Goal: Task Accomplishment & Management: Use online tool/utility

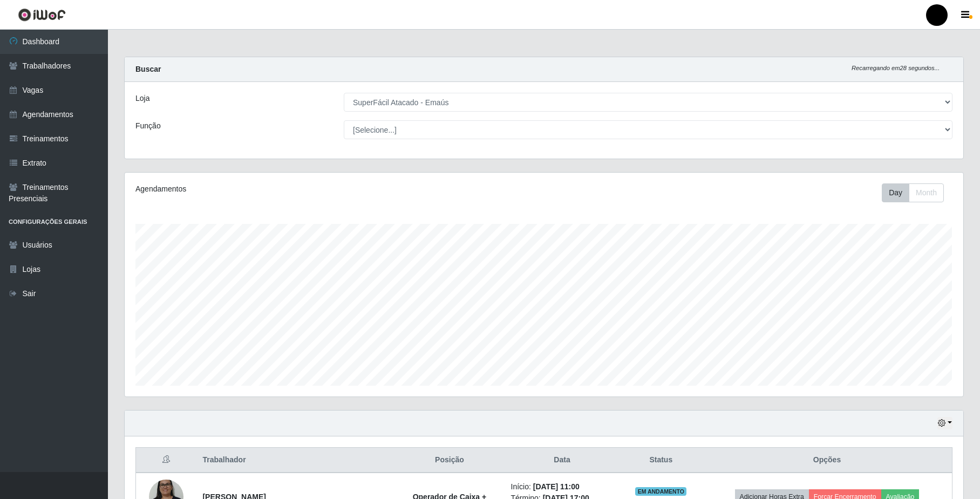
select select "407"
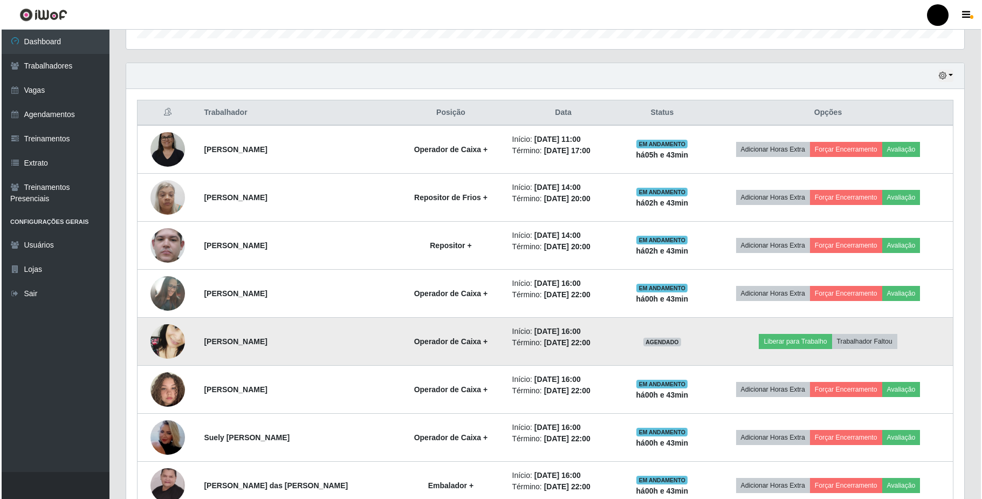
scroll to position [359, 0]
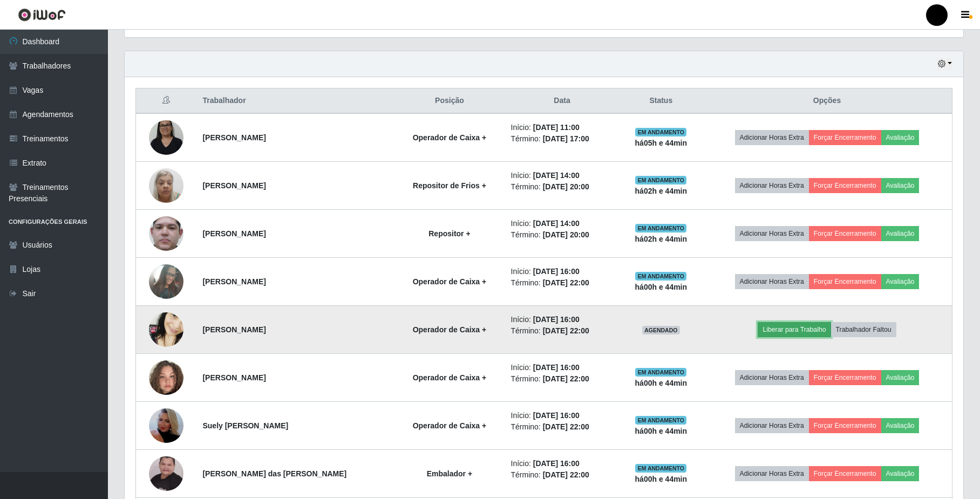
click at [779, 328] on button "Liberar para Trabalho" at bounding box center [794, 329] width 73 height 15
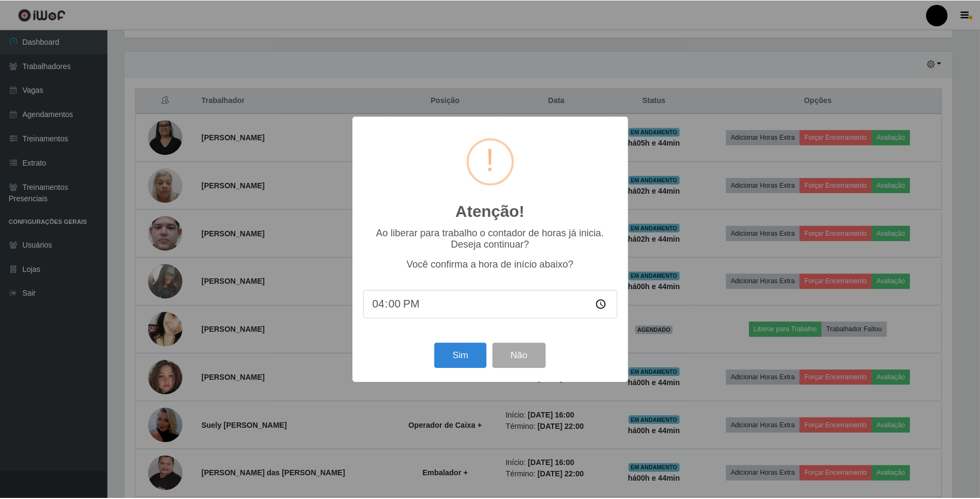
scroll to position [224, 830]
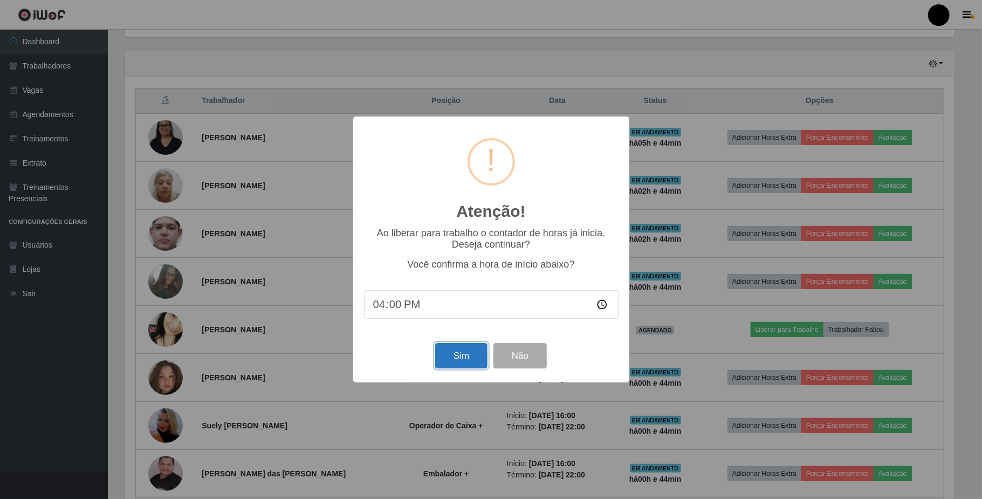
click at [480, 358] on button "Sim" at bounding box center [461, 355] width 52 height 25
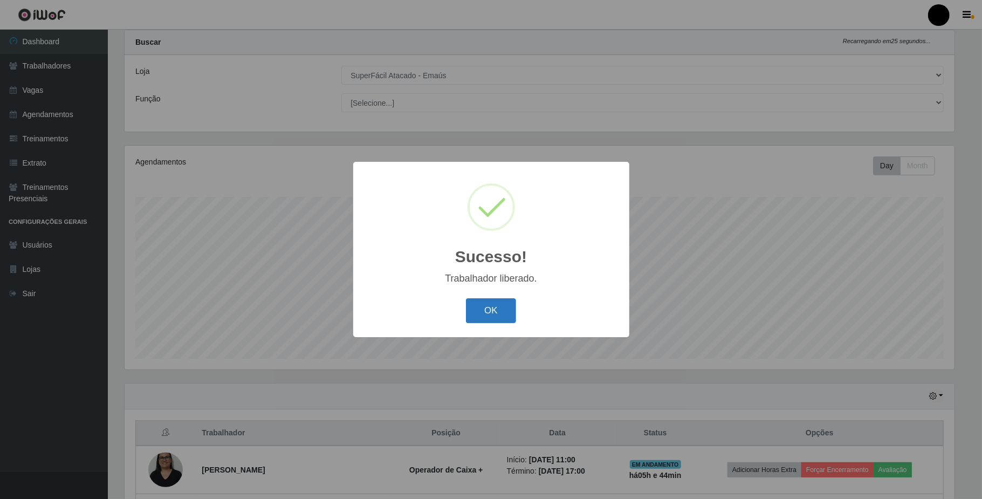
click at [493, 322] on button "OK" at bounding box center [491, 310] width 50 height 25
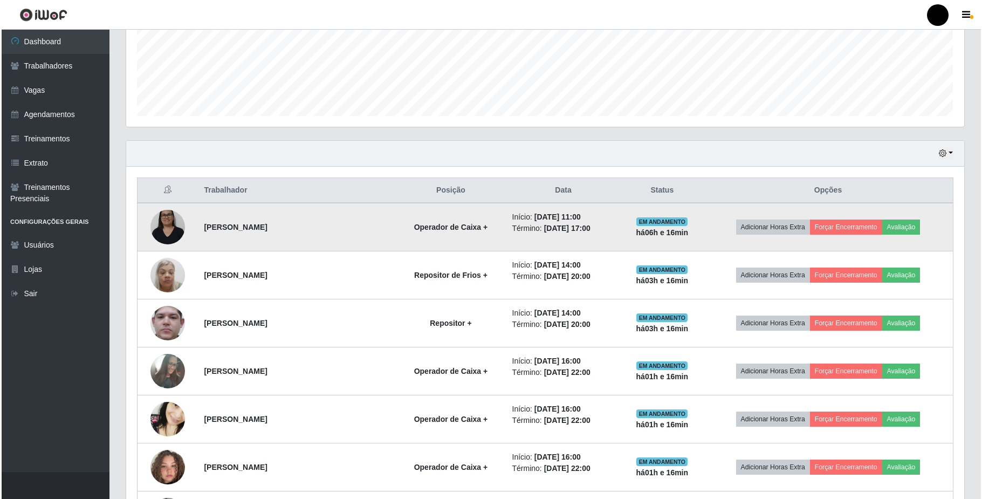
scroll to position [246, 0]
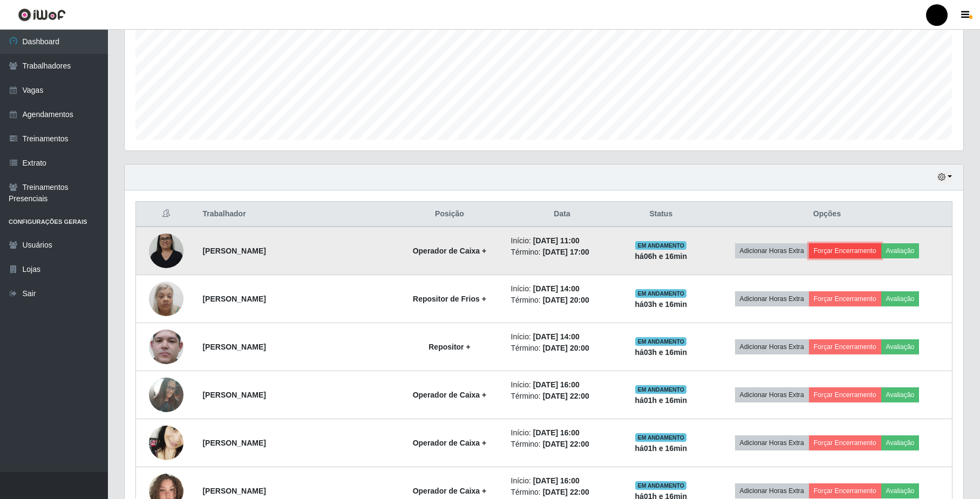
click at [834, 246] on button "Forçar Encerramento" at bounding box center [845, 250] width 72 height 15
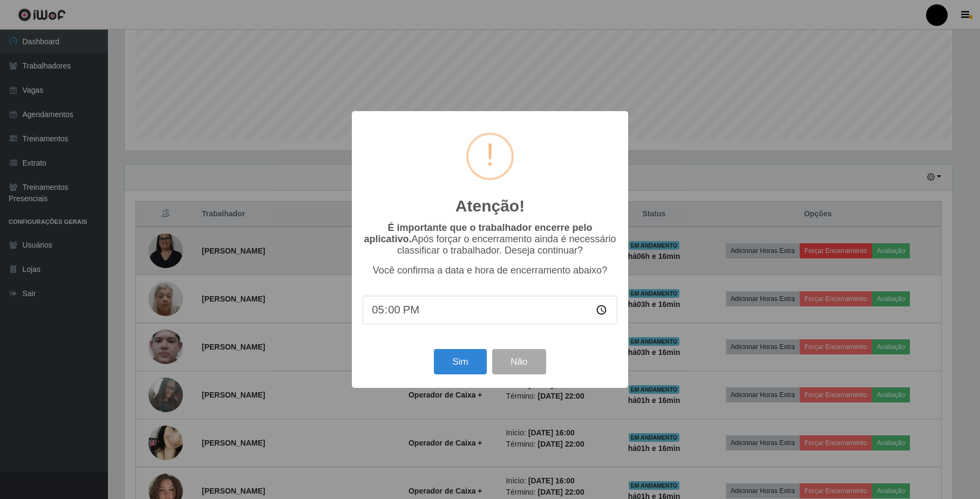
click at [838, 254] on div "Atenção! × É importante que o trabalhador encerre pelo aplicativo. Após forçar …" at bounding box center [490, 249] width 980 height 499
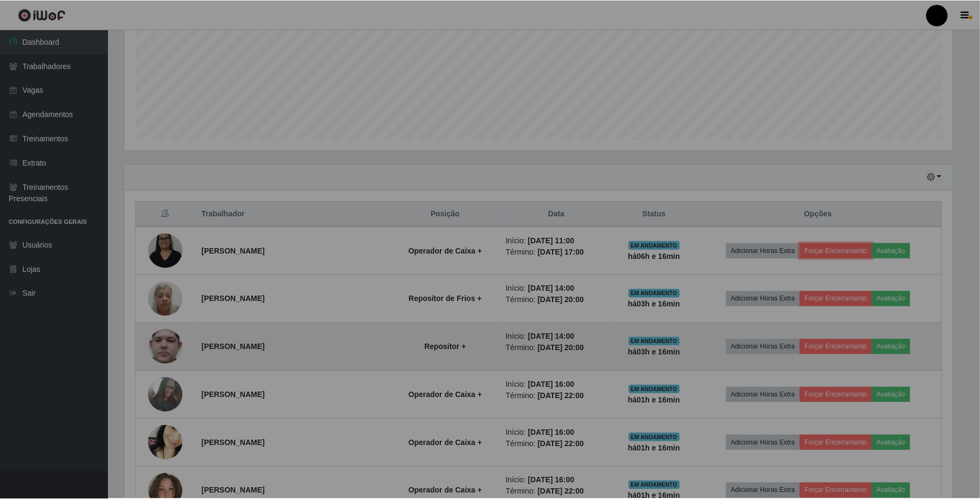
scroll to position [224, 838]
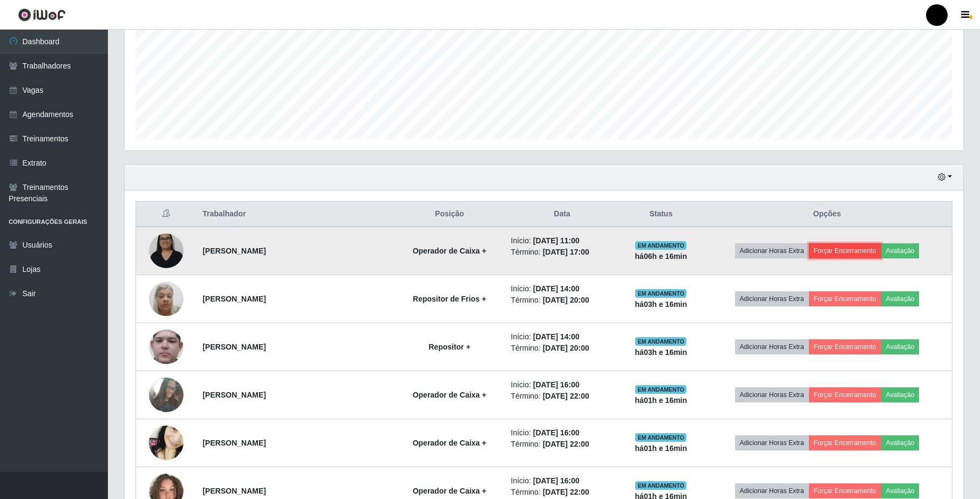
click at [832, 249] on button "Forçar Encerramento" at bounding box center [845, 250] width 72 height 15
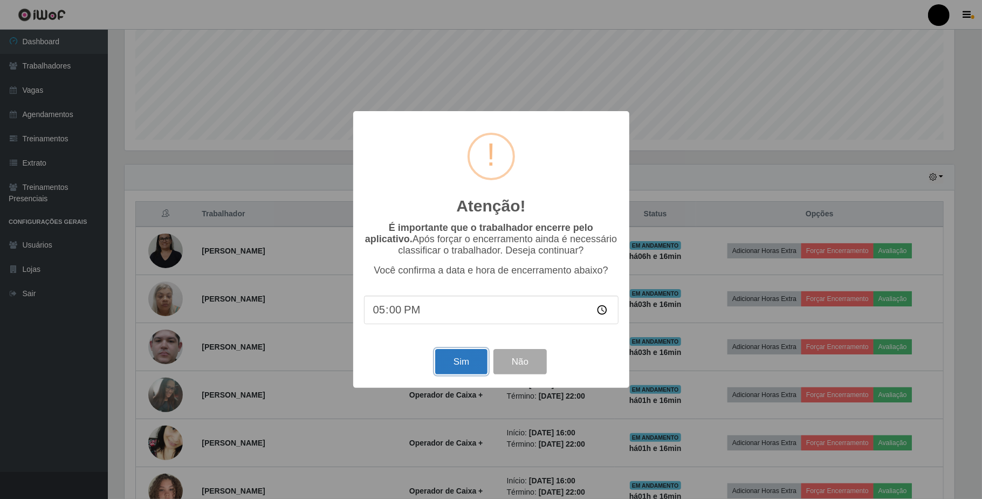
click at [464, 364] on button "Sim" at bounding box center [461, 361] width 52 height 25
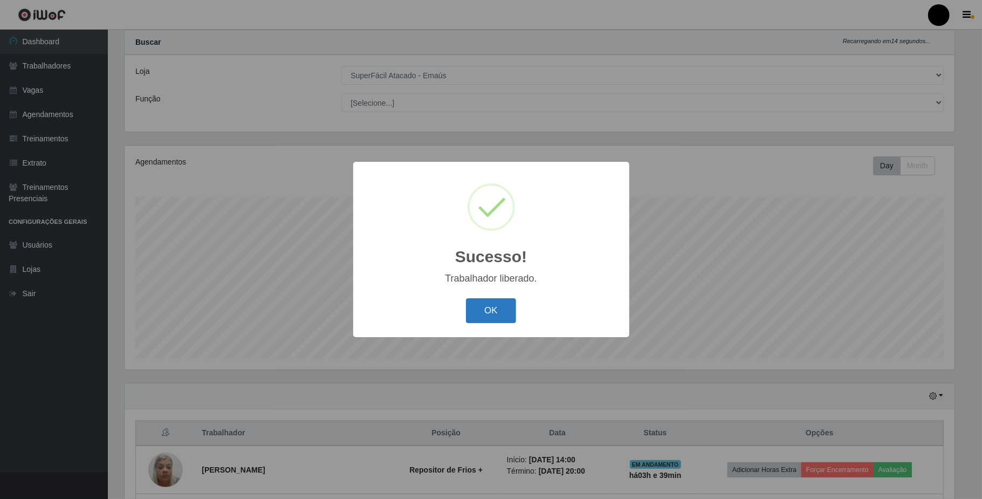
click at [494, 301] on button "OK" at bounding box center [491, 310] width 50 height 25
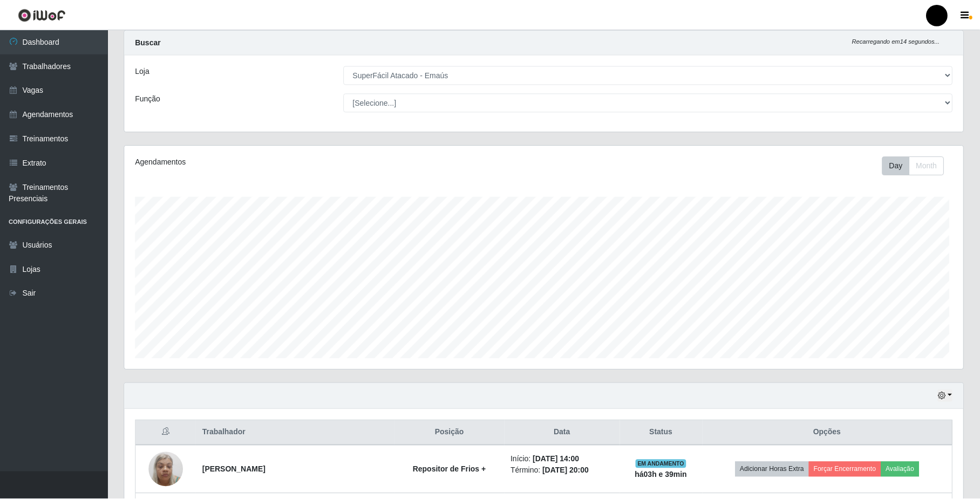
scroll to position [224, 838]
